Goal: Task Accomplishment & Management: Use online tool/utility

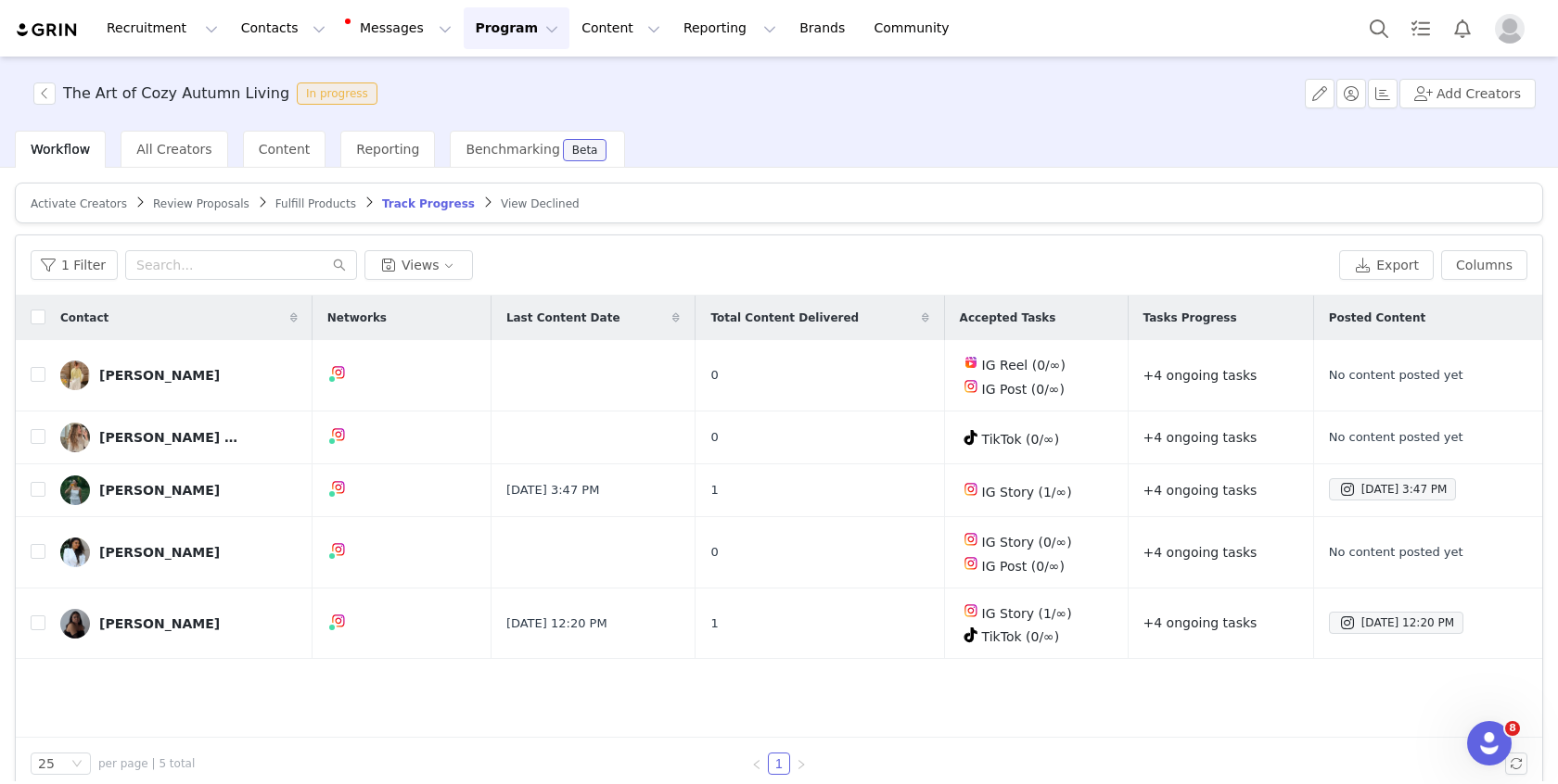
click at [96, 206] on span "Activate Creators" at bounding box center [79, 204] width 96 height 13
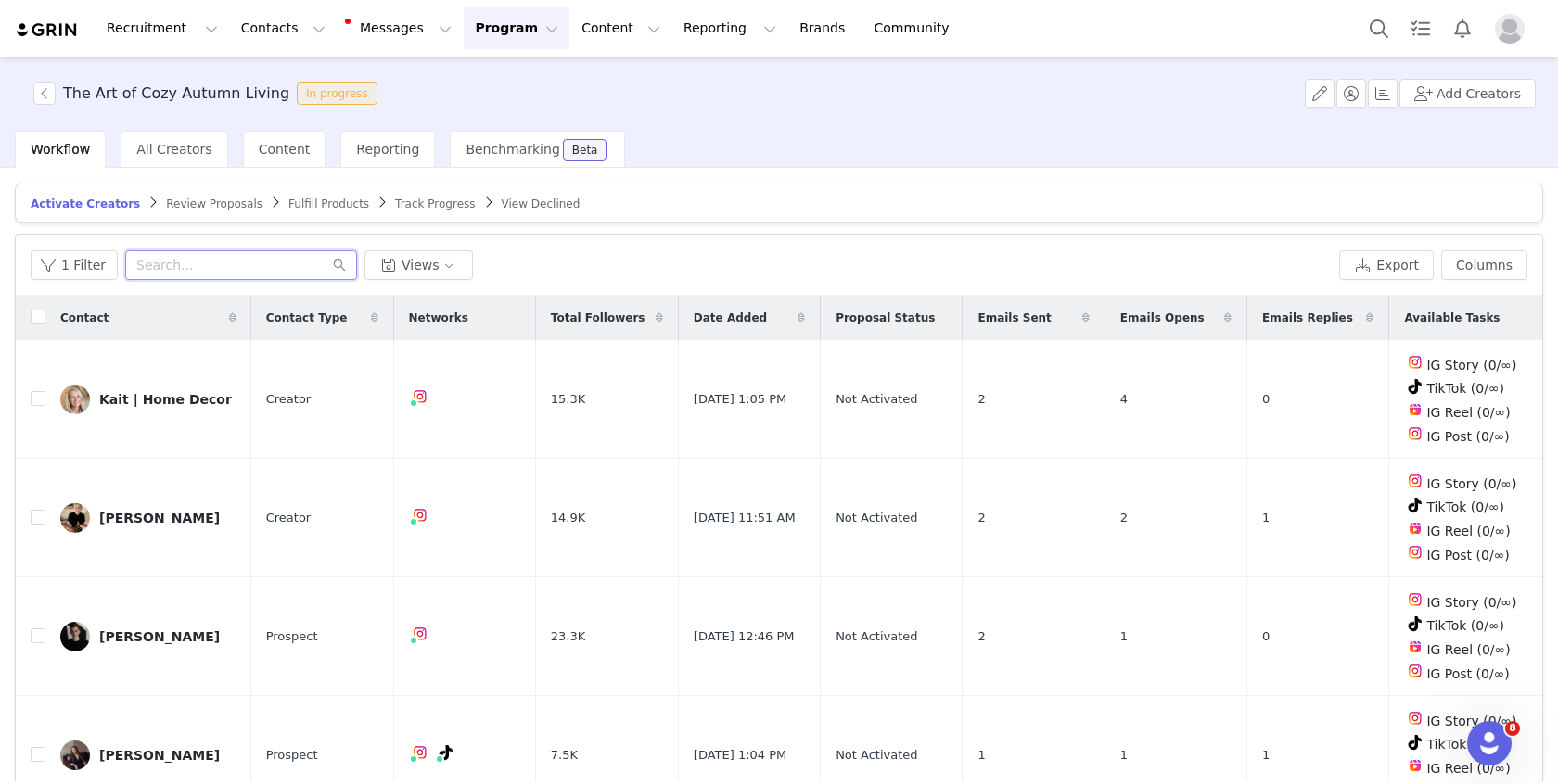
click at [148, 273] on input "text" at bounding box center [241, 265] width 231 height 30
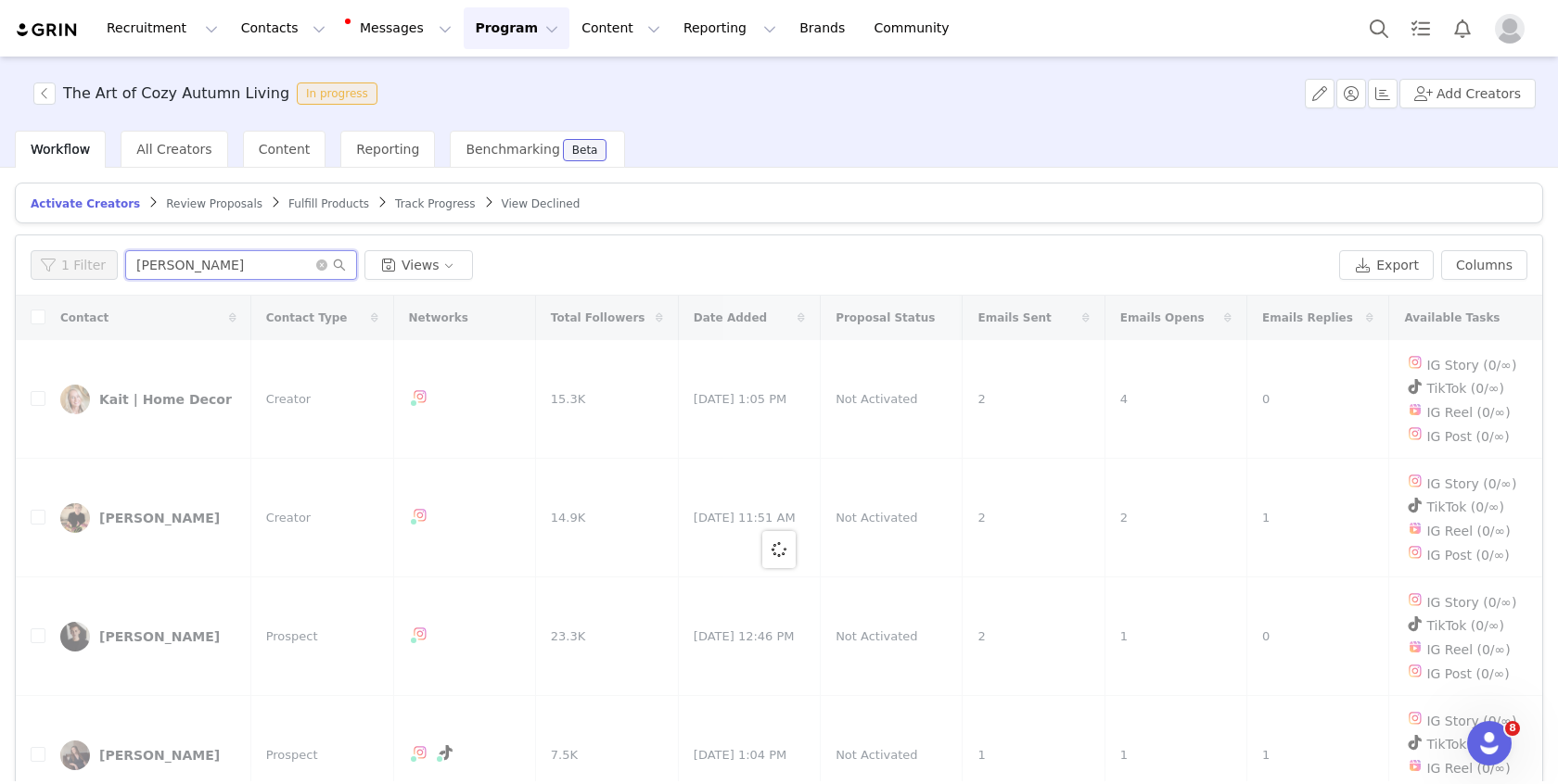
type input "[PERSON_NAME]"
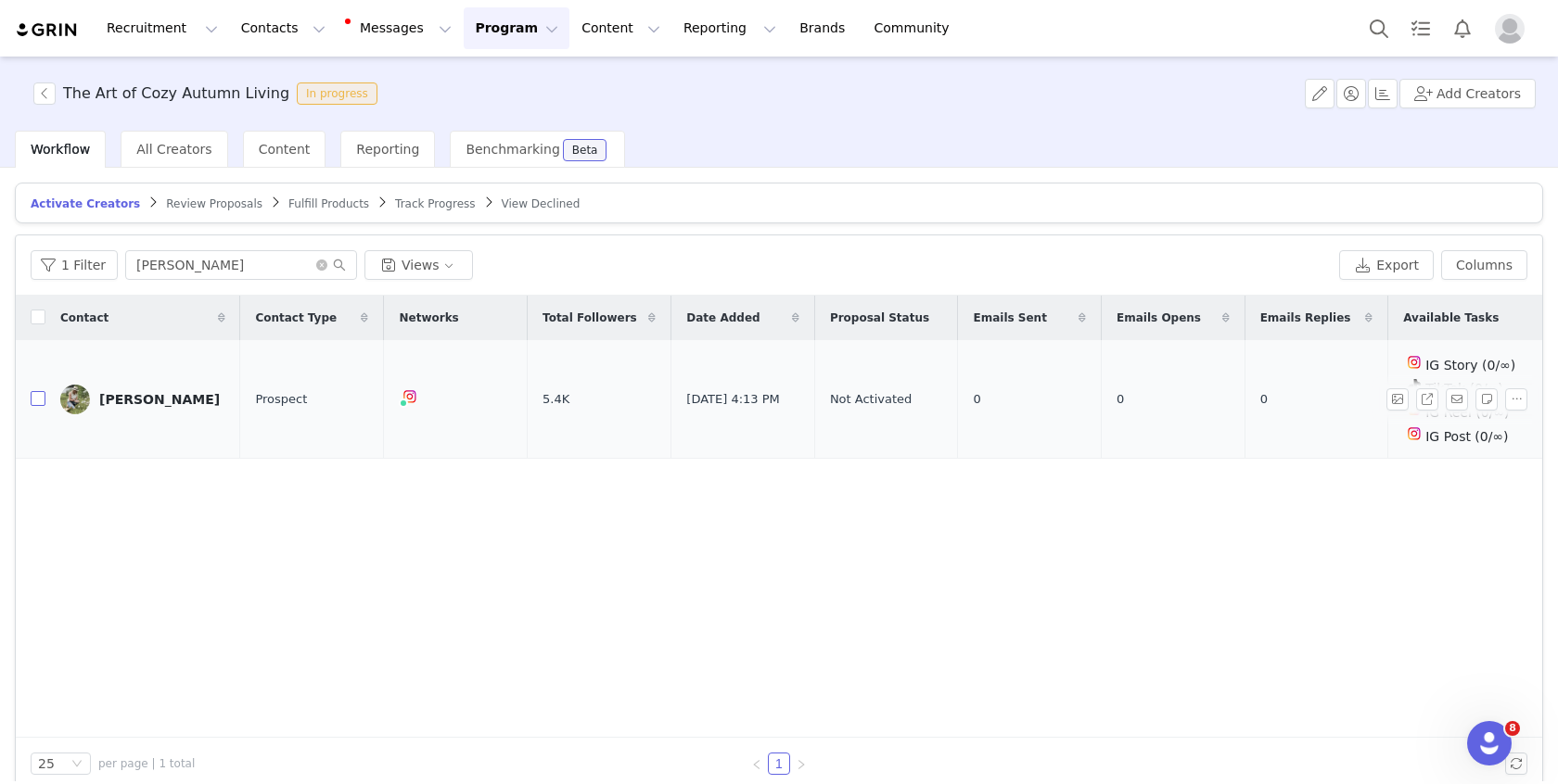
click at [42, 395] on input "checkbox" at bounding box center [38, 399] width 15 height 15
checkbox input "true"
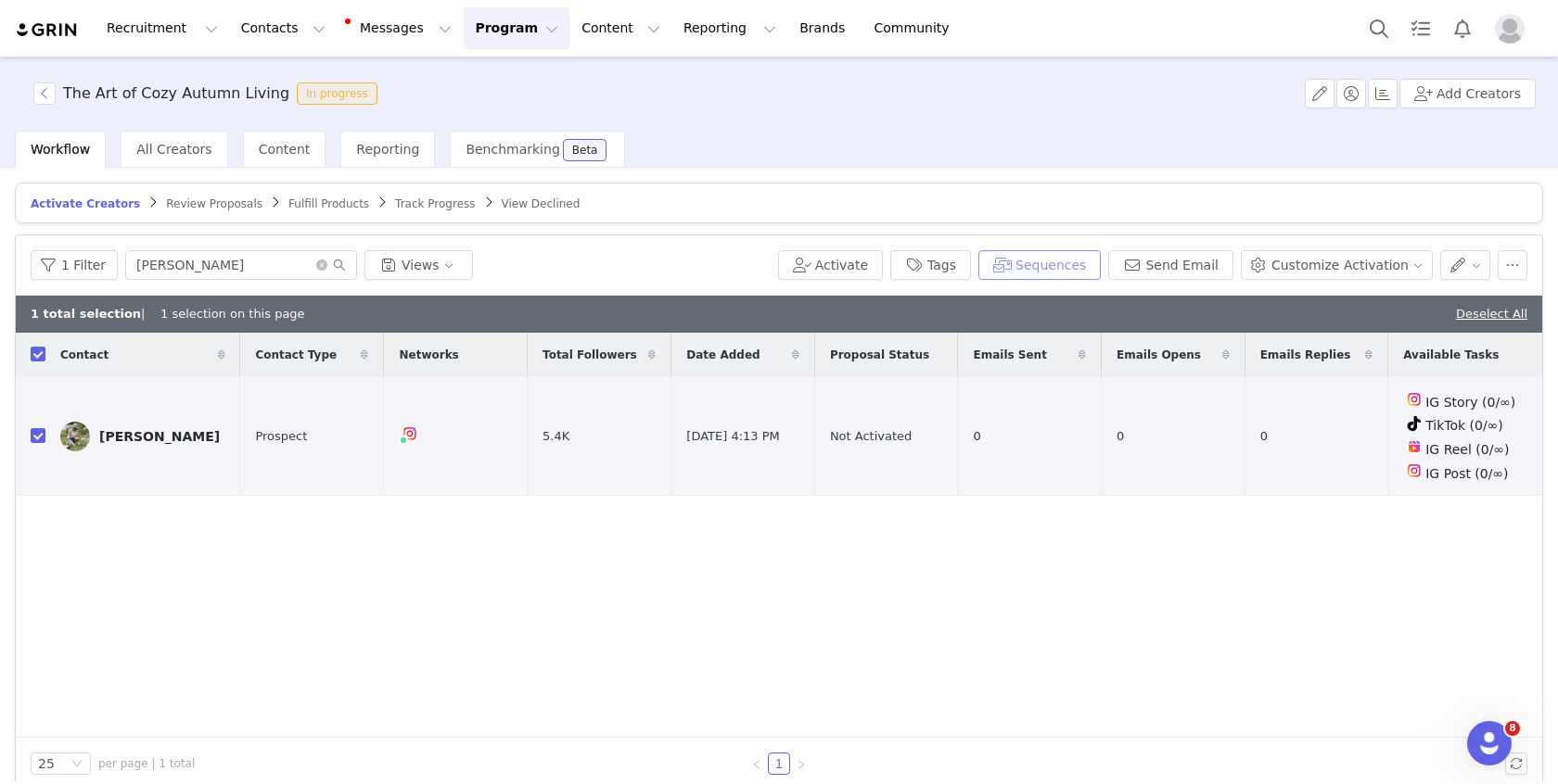
click at [1101, 261] on button "Sequences" at bounding box center [1039, 265] width 123 height 30
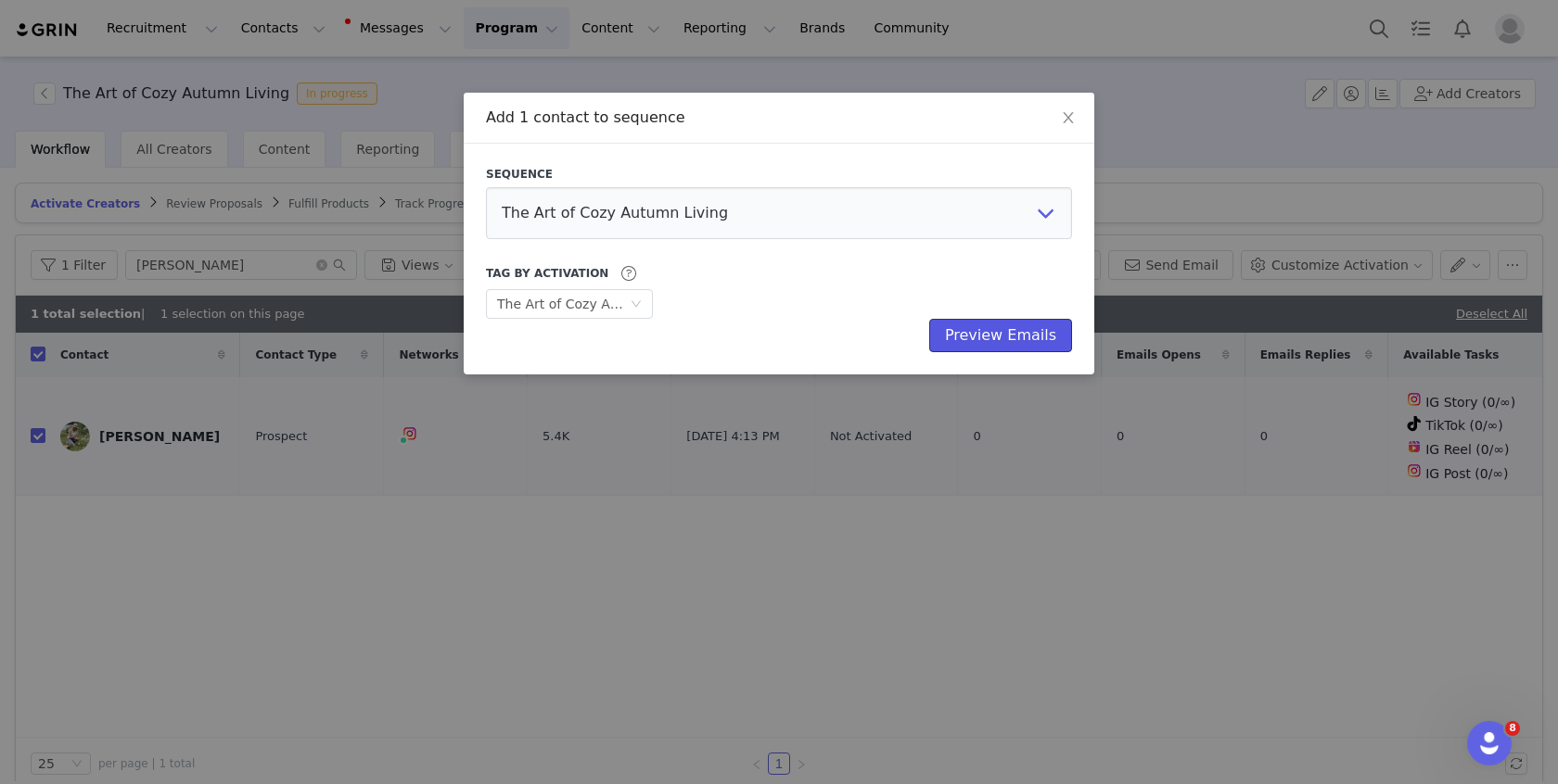
click at [1025, 335] on button "Preview Emails" at bounding box center [1001, 335] width 142 height 34
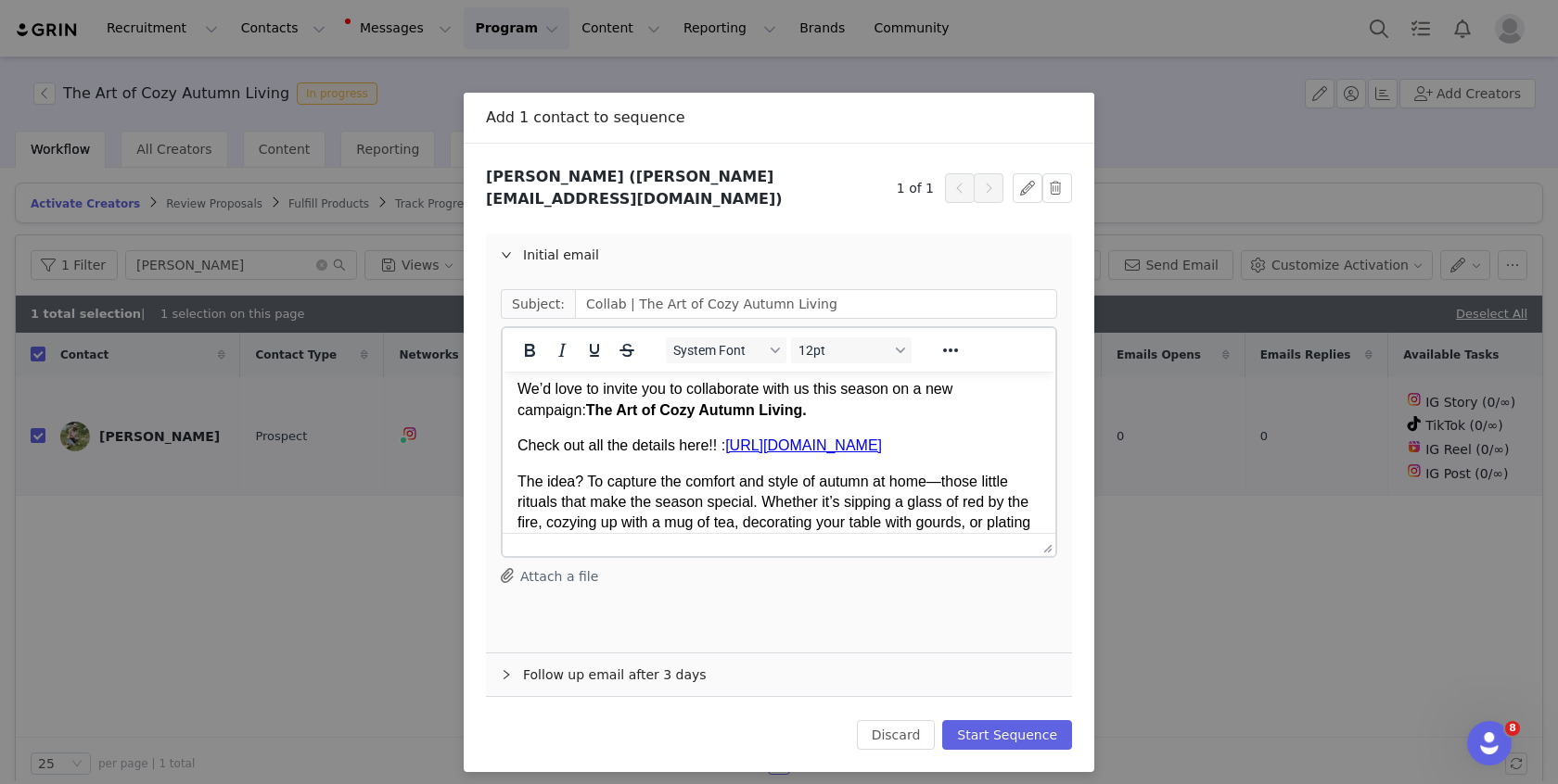
scroll to position [472, 0]
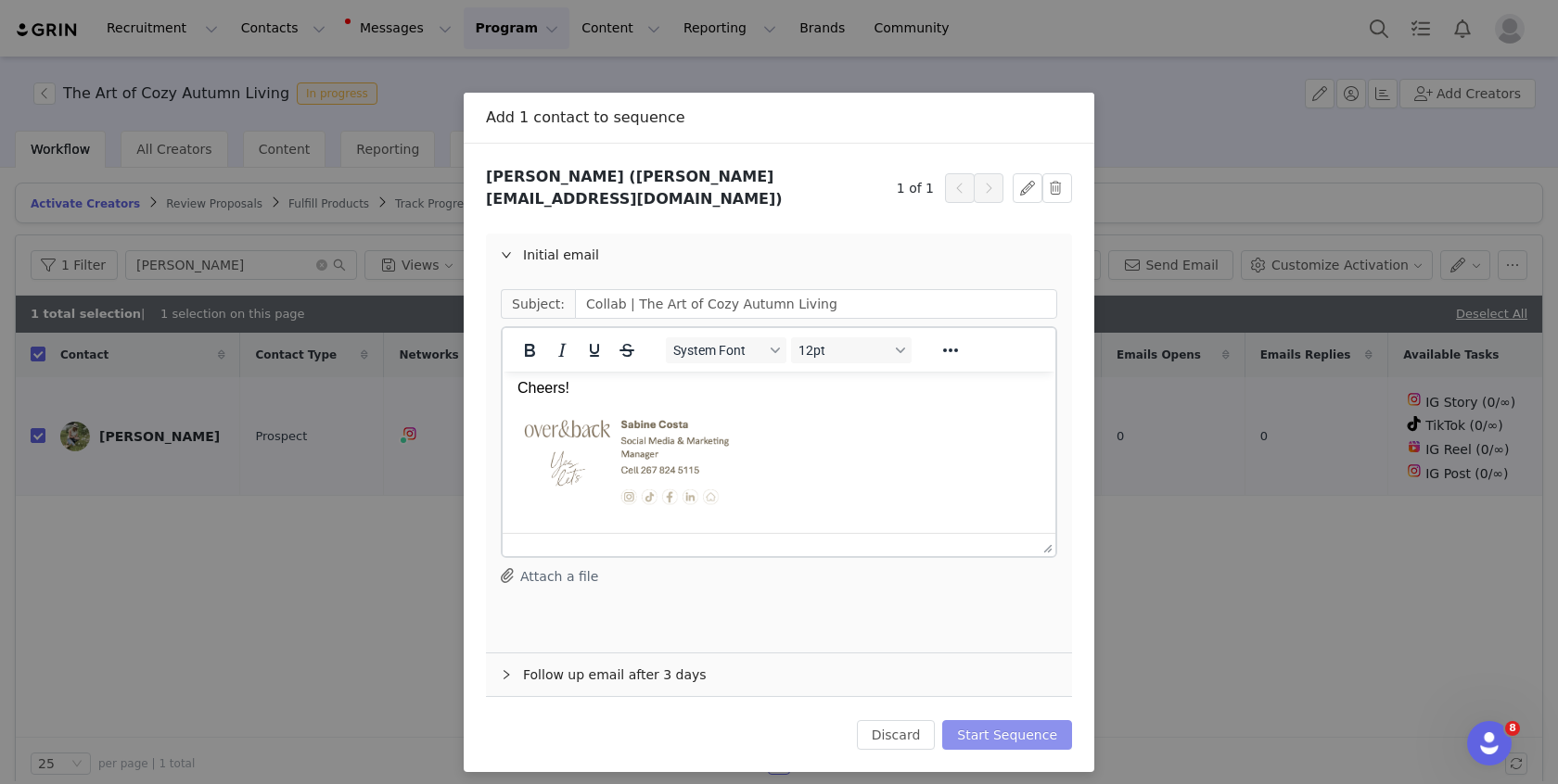
click at [1039, 720] on button "Start Sequence" at bounding box center [1006, 735] width 130 height 30
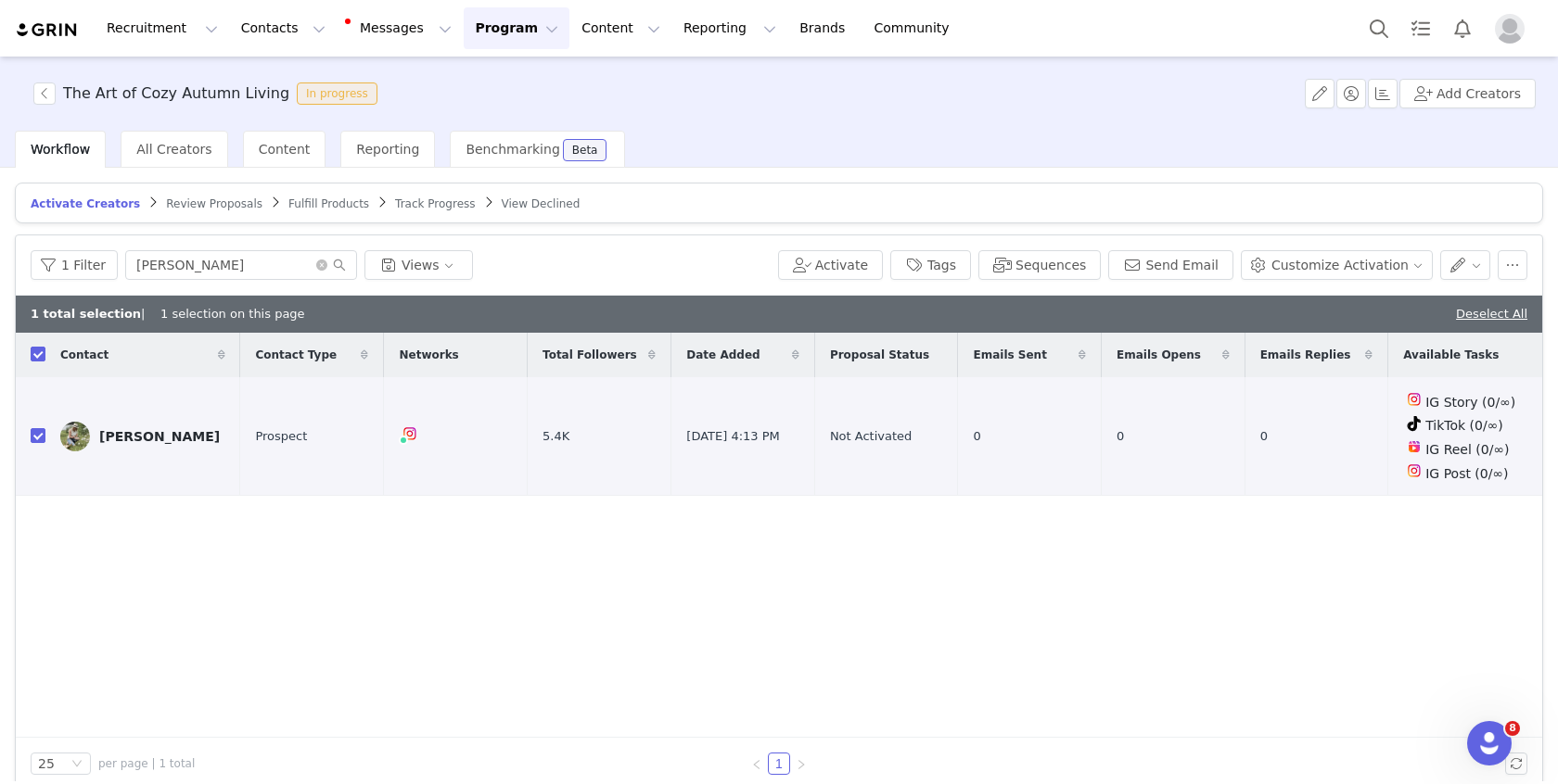
click at [991, 570] on div "Contact Contact Type Networks Total Followers Date Added Proposal Status Emails…" at bounding box center [779, 535] width 1526 height 405
click at [29, 432] on td at bounding box center [31, 436] width 30 height 119
click at [38, 437] on input "checkbox" at bounding box center [38, 436] width 15 height 15
checkbox input "false"
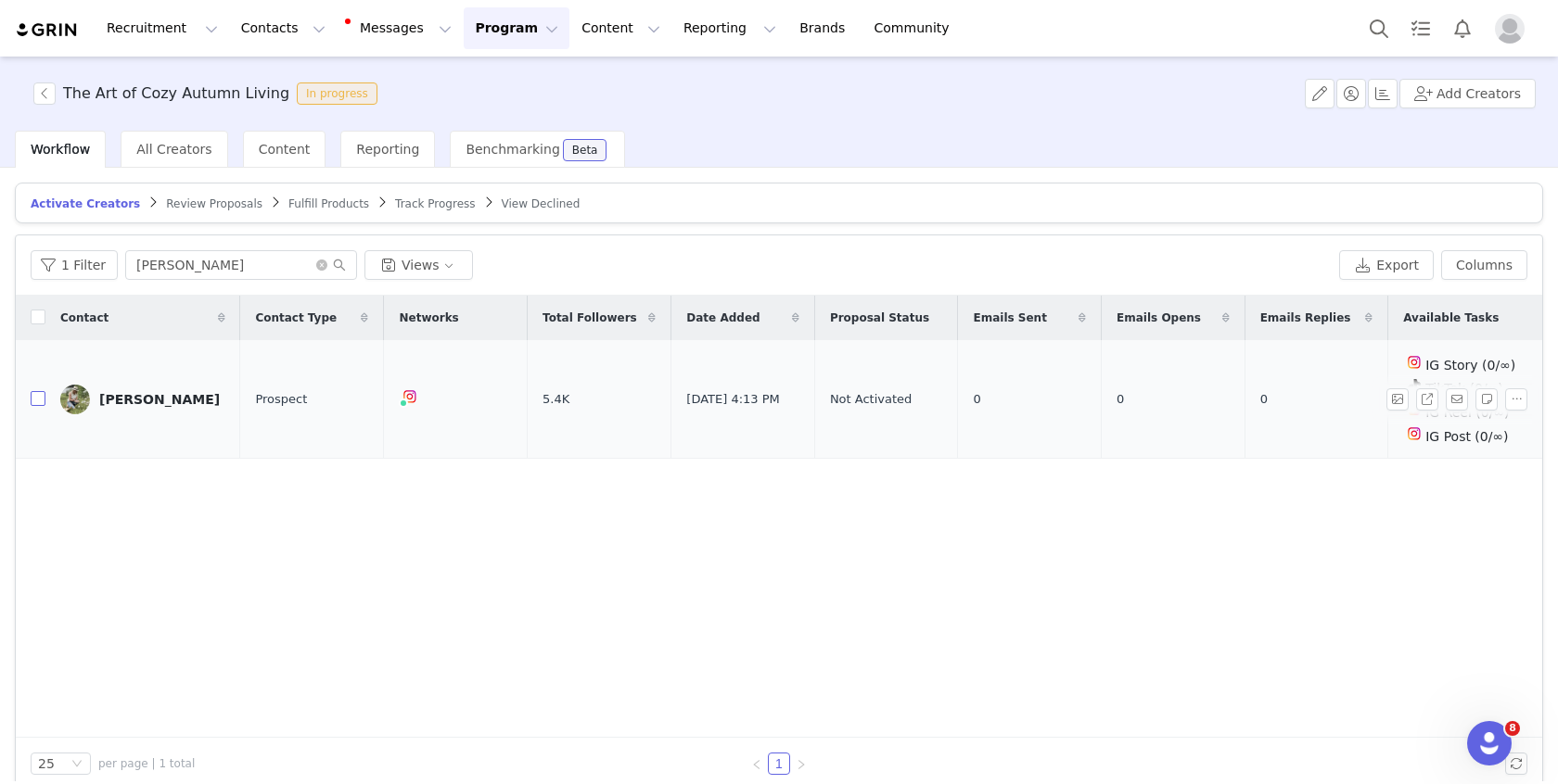
click at [39, 395] on input "checkbox" at bounding box center [38, 399] width 15 height 15
checkbox input "true"
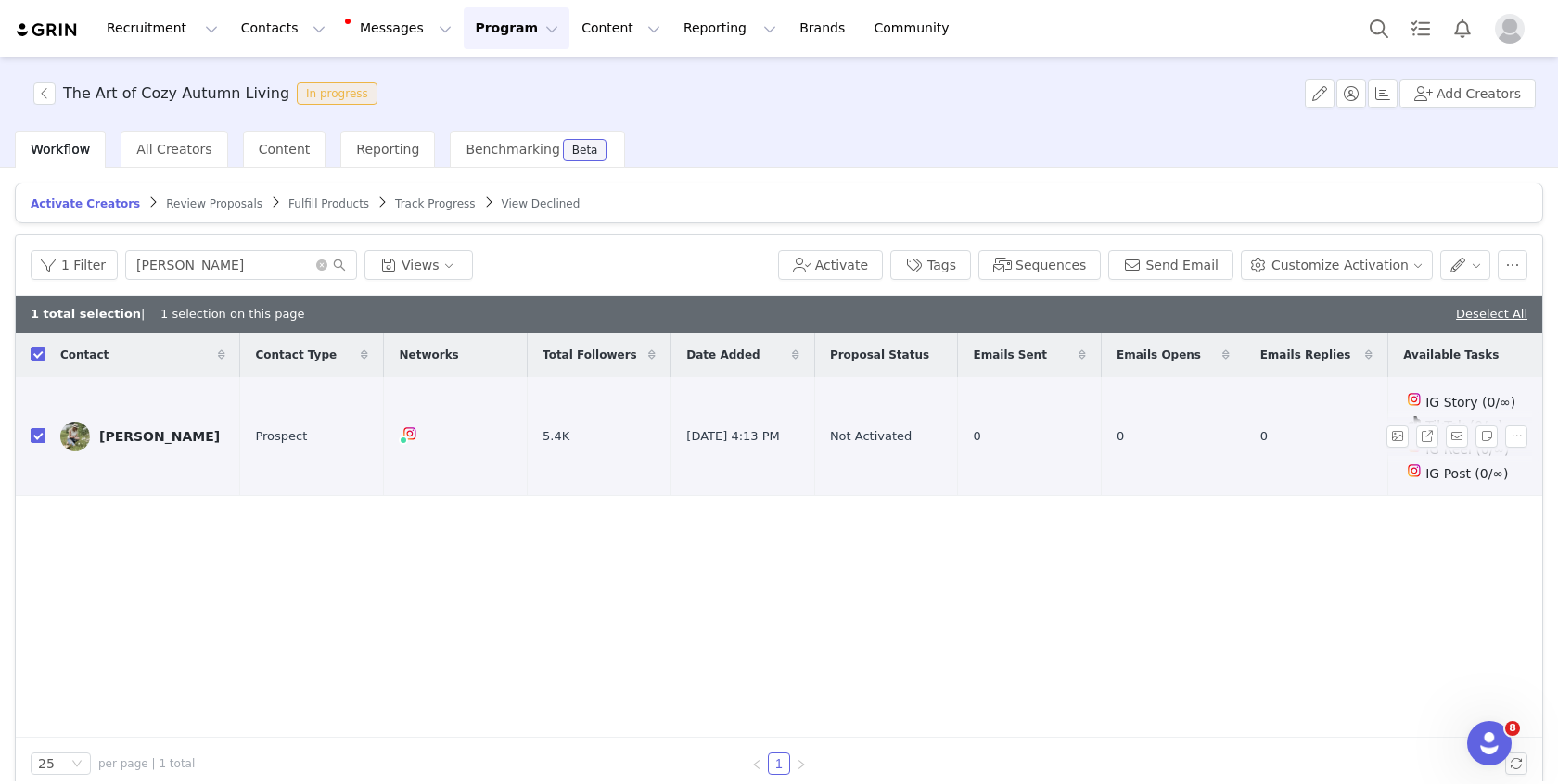
click at [44, 436] on input "checkbox" at bounding box center [38, 436] width 15 height 15
checkbox input "false"
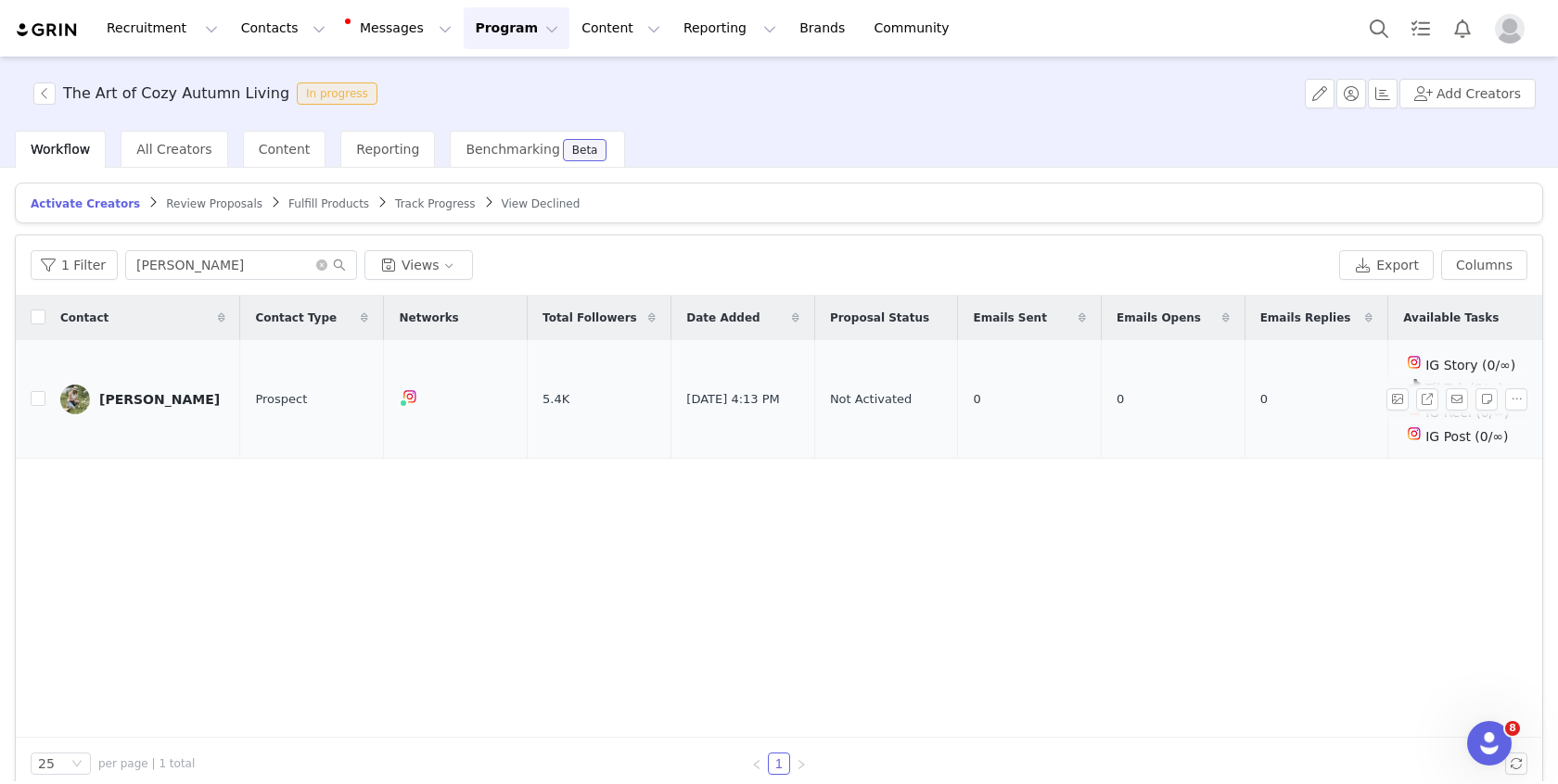
click at [96, 401] on link "[PERSON_NAME]" at bounding box center [142, 400] width 165 height 30
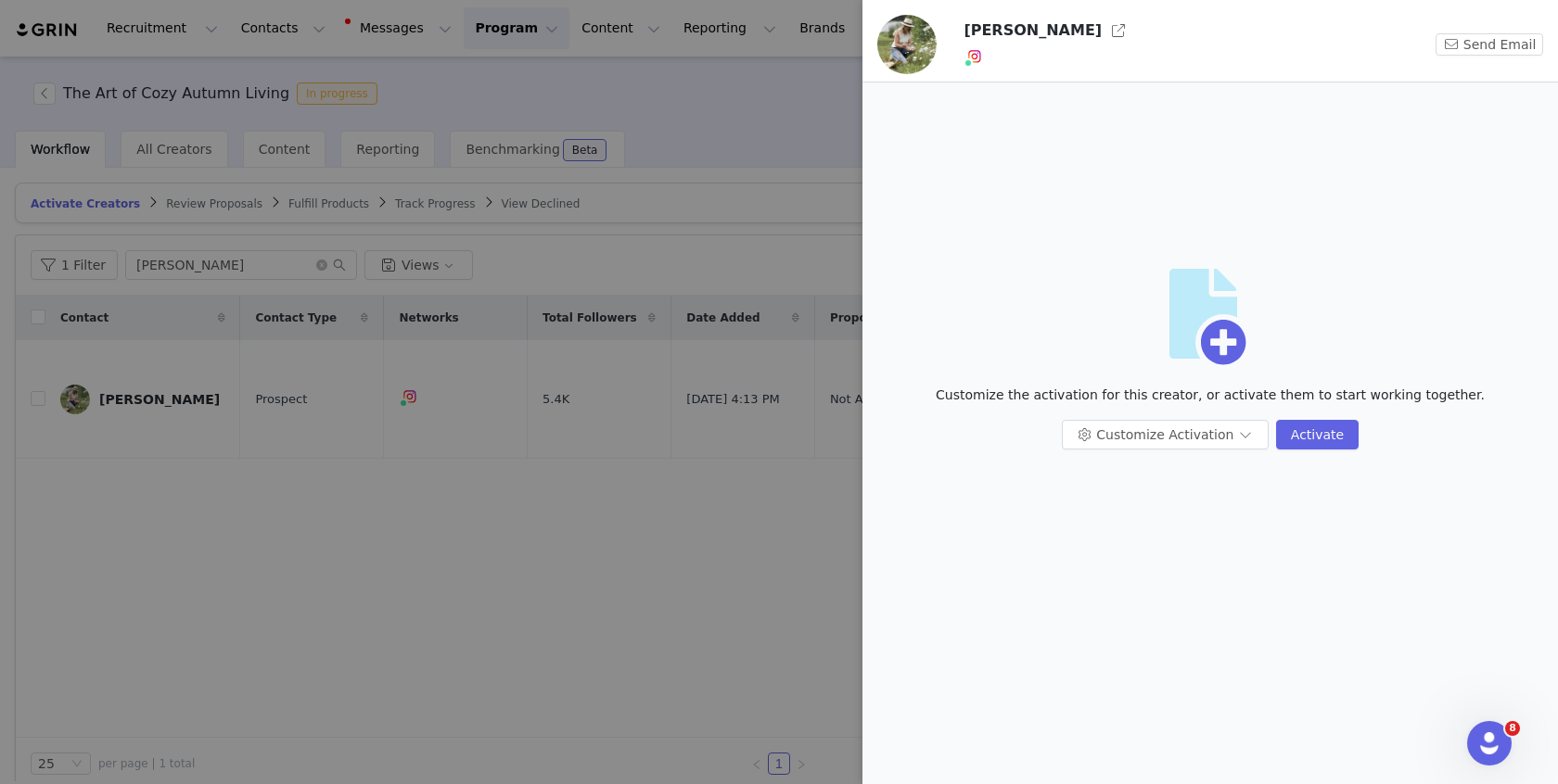
click at [1095, 283] on div "Artboard" at bounding box center [1209, 327] width 666 height 117
click at [660, 570] on div at bounding box center [779, 392] width 1558 height 784
